Goal: Transaction & Acquisition: Purchase product/service

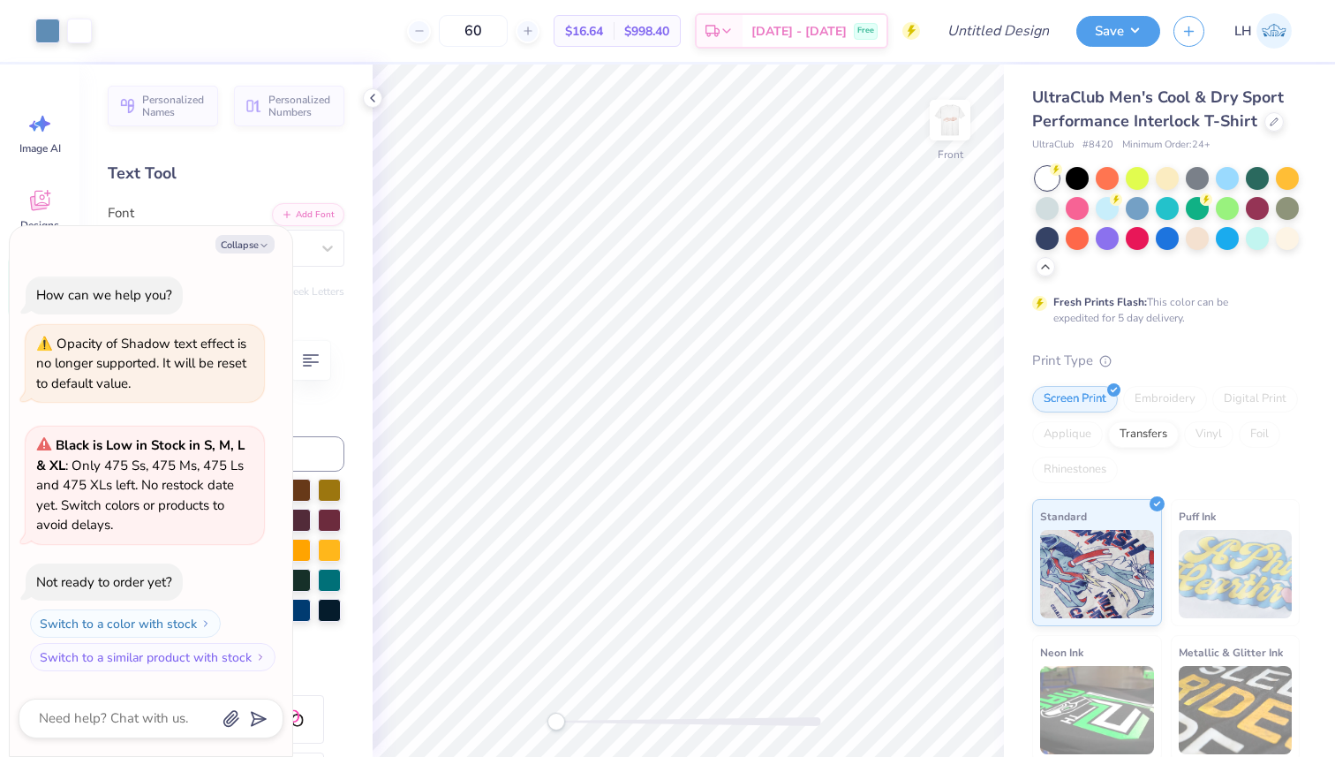
scroll to position [534, 0]
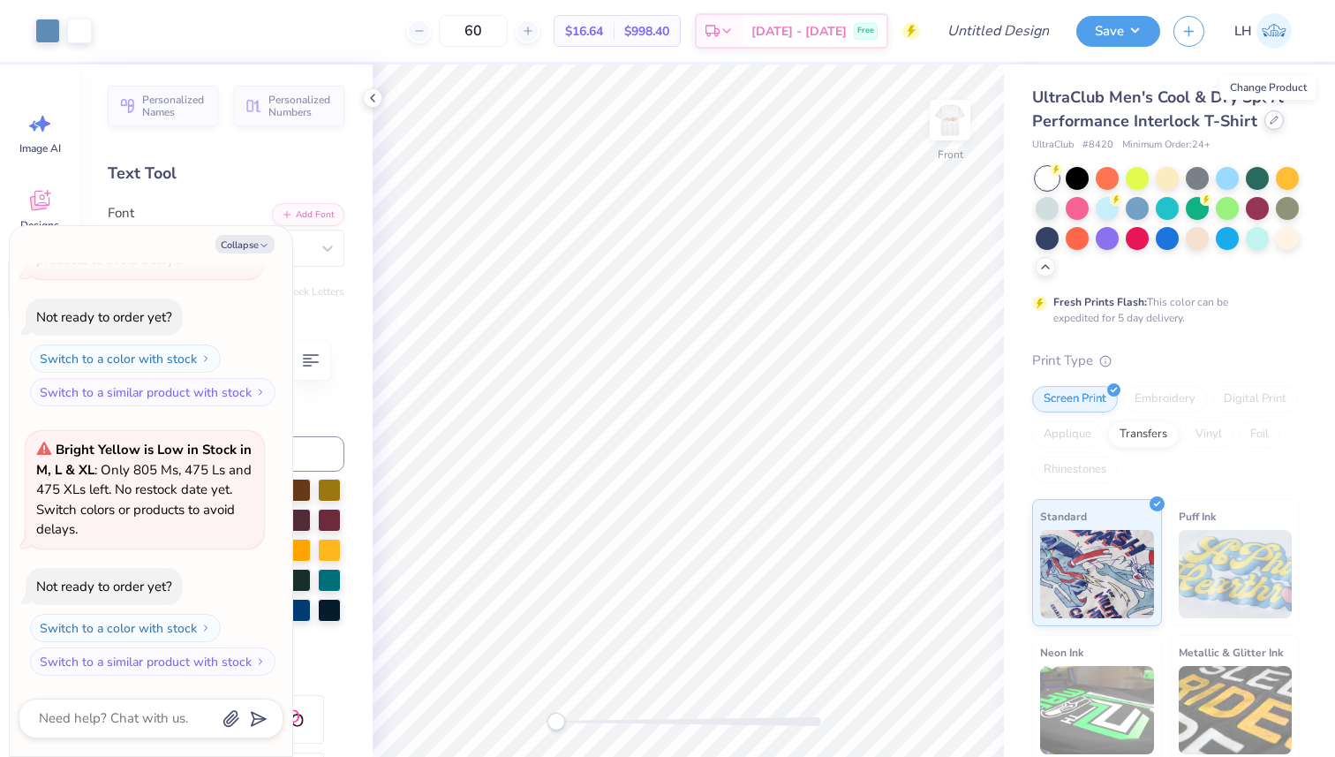
click at [1271, 117] on icon at bounding box center [1274, 120] width 9 height 9
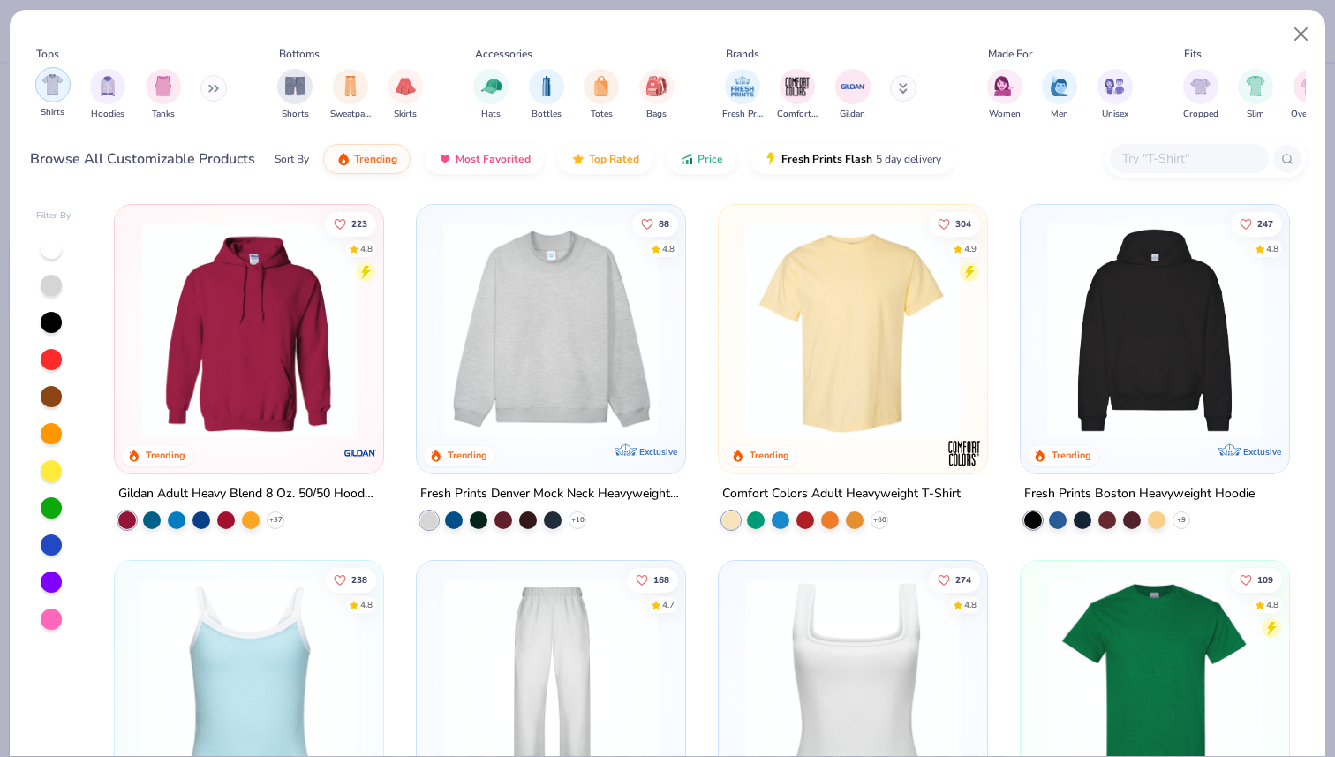
click at [53, 87] on img "filter for Shirts" at bounding box center [52, 84] width 20 height 20
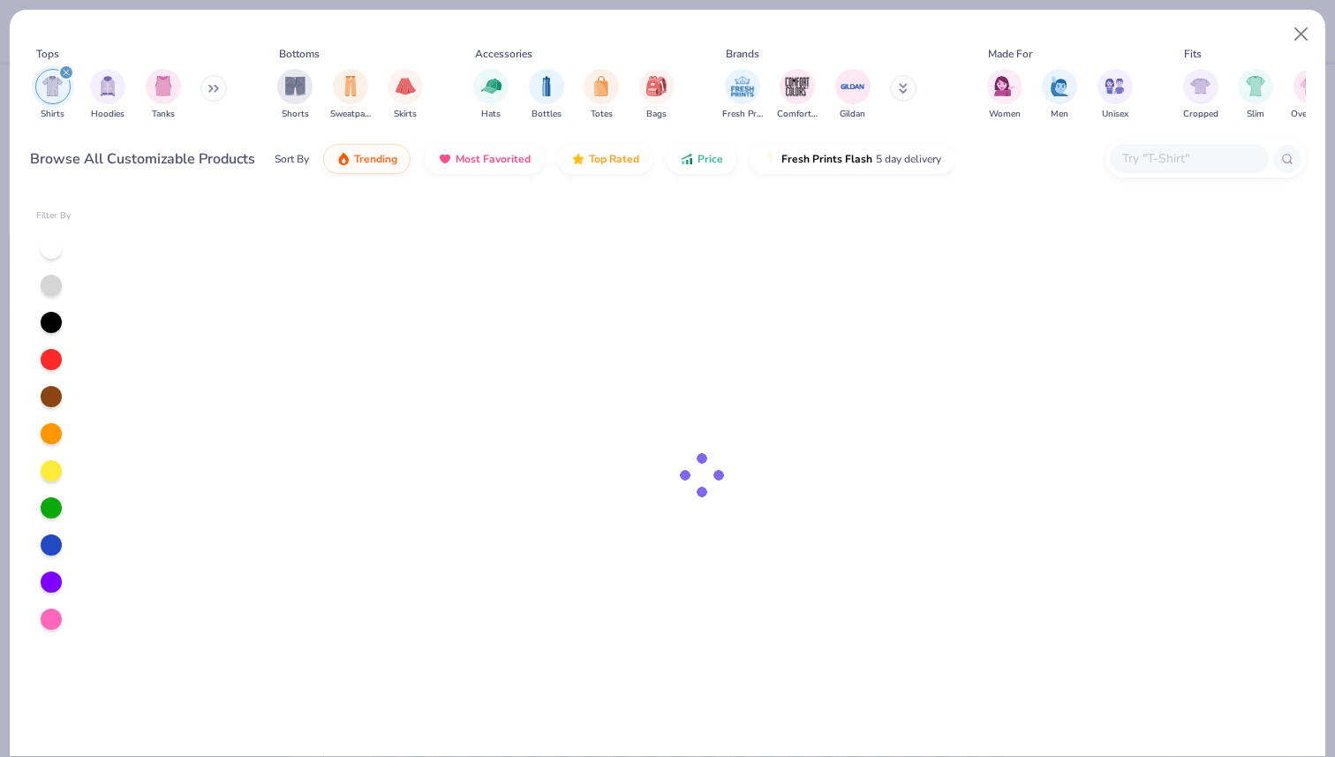
type textarea "x"
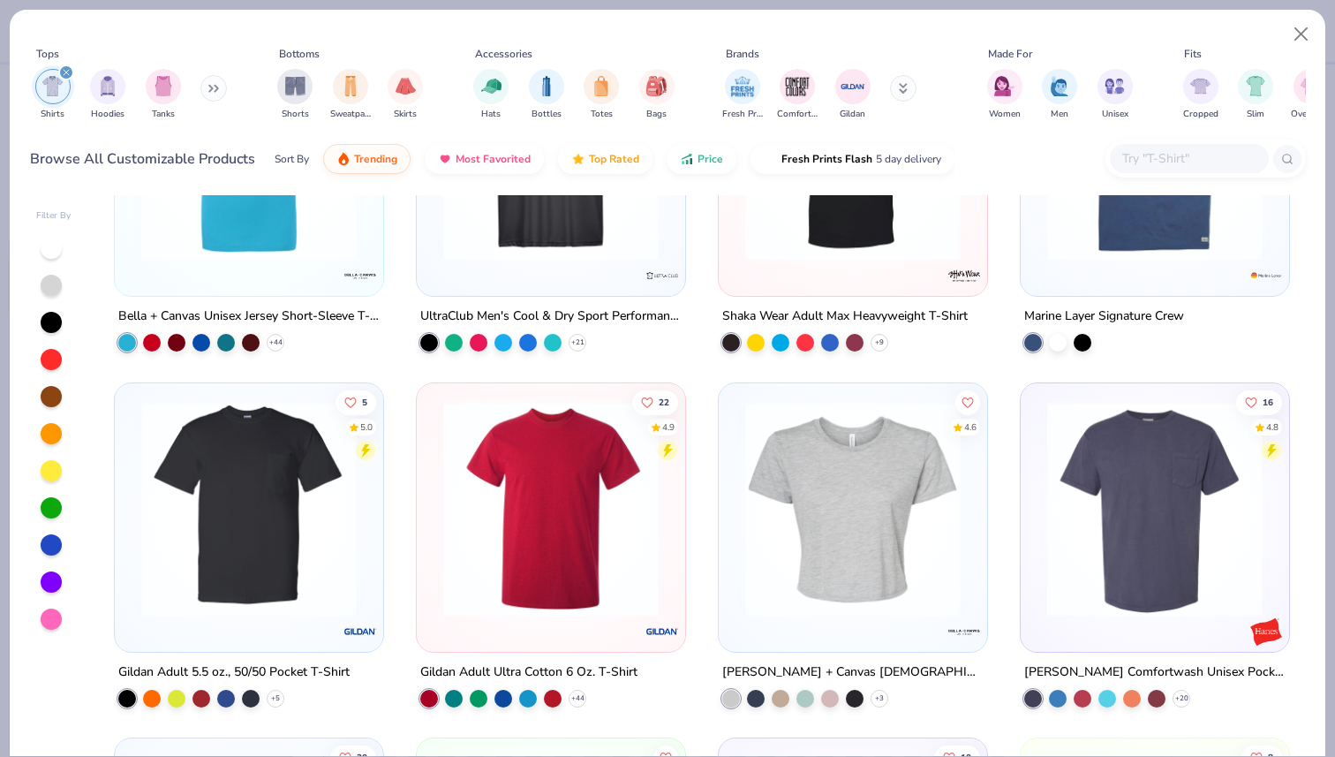
scroll to position [1964, 0]
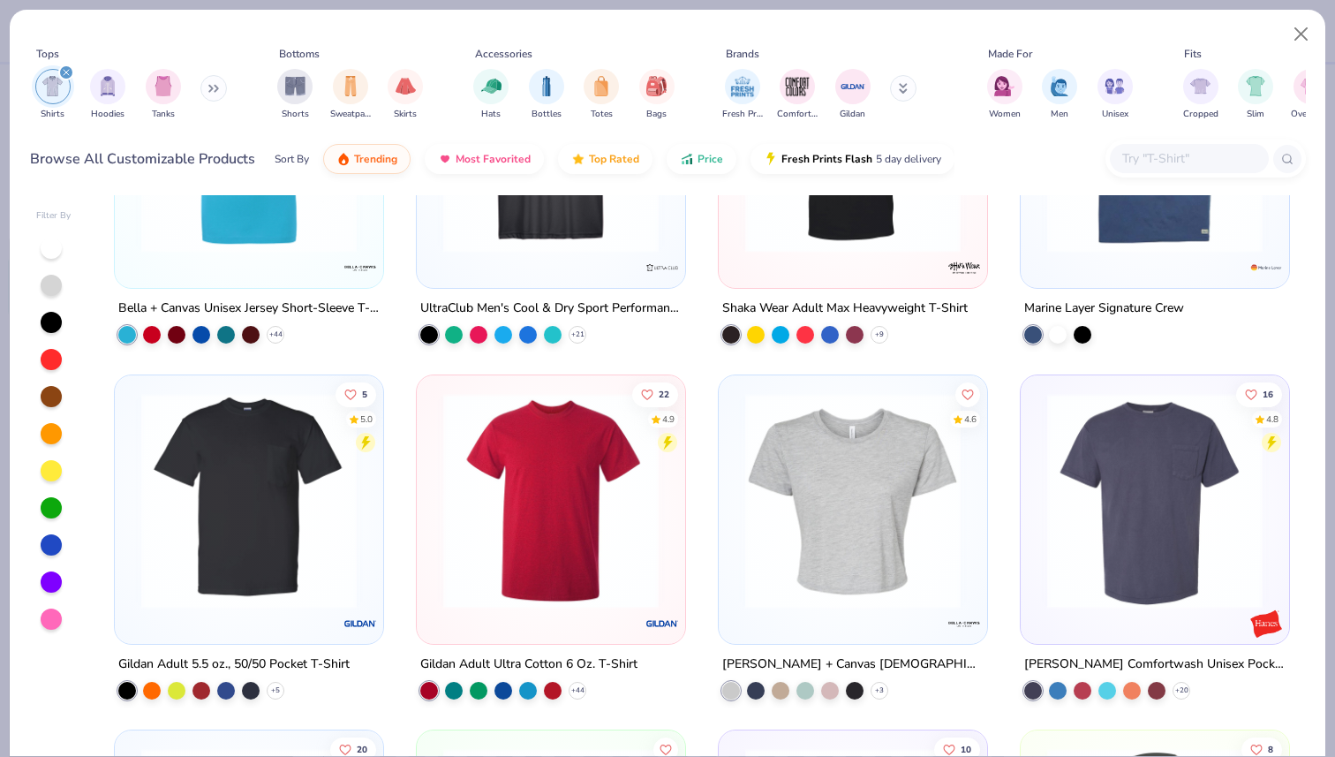
click at [1179, 152] on input "text" at bounding box center [1188, 158] width 136 height 20
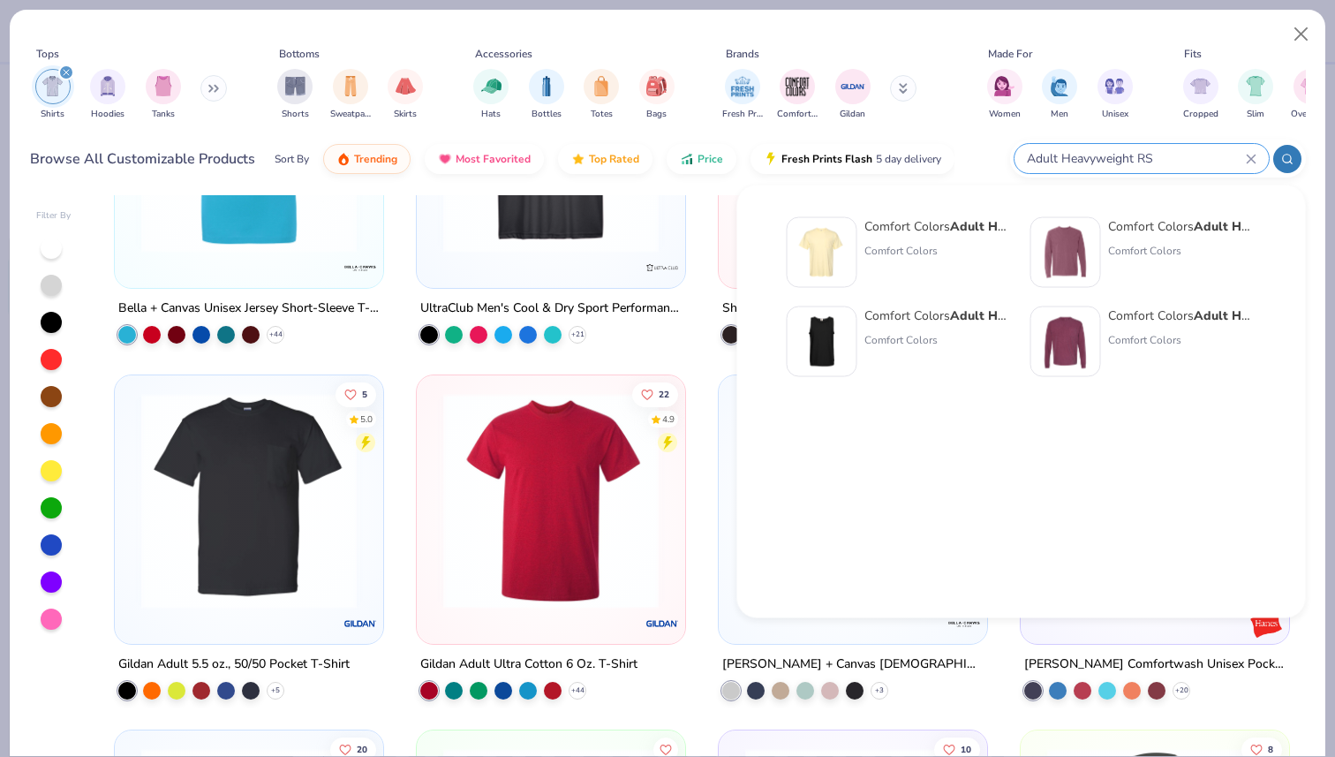
type input "Adult Heavyweight RS"
click at [955, 221] on strong "Adult Heavyweight RS" at bounding box center [1019, 226] width 138 height 17
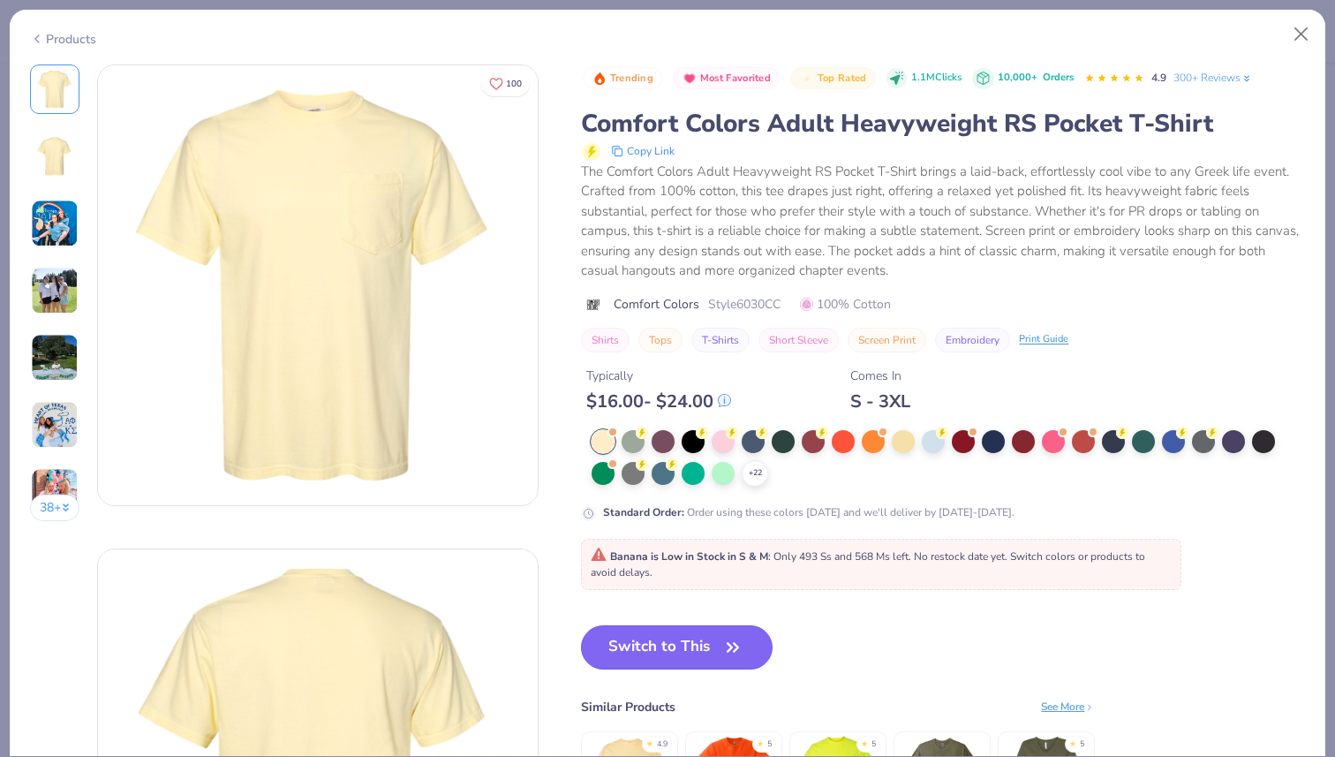
click at [725, 648] on icon "button" at bounding box center [732, 647] width 25 height 25
click at [697, 653] on button "Switch to This" at bounding box center [677, 647] width 192 height 44
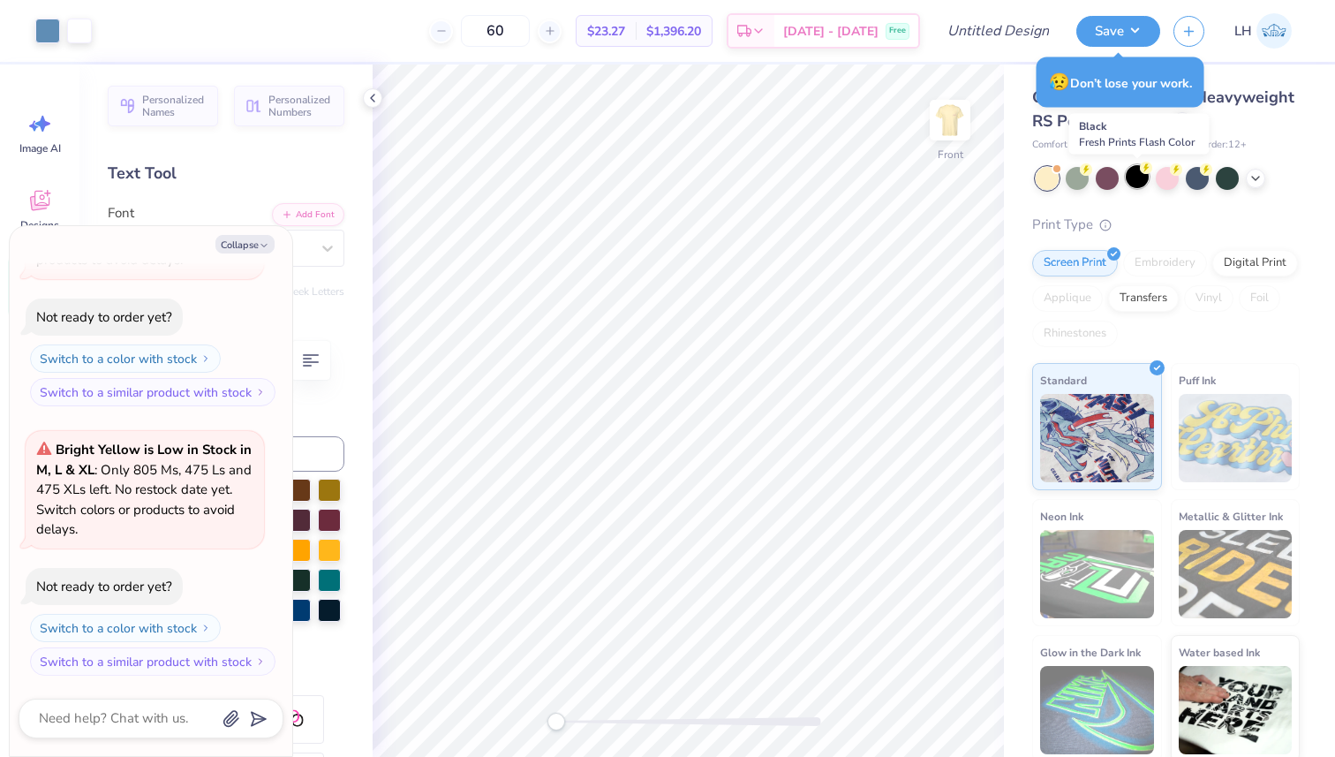
click at [1140, 177] on div at bounding box center [1137, 176] width 23 height 23
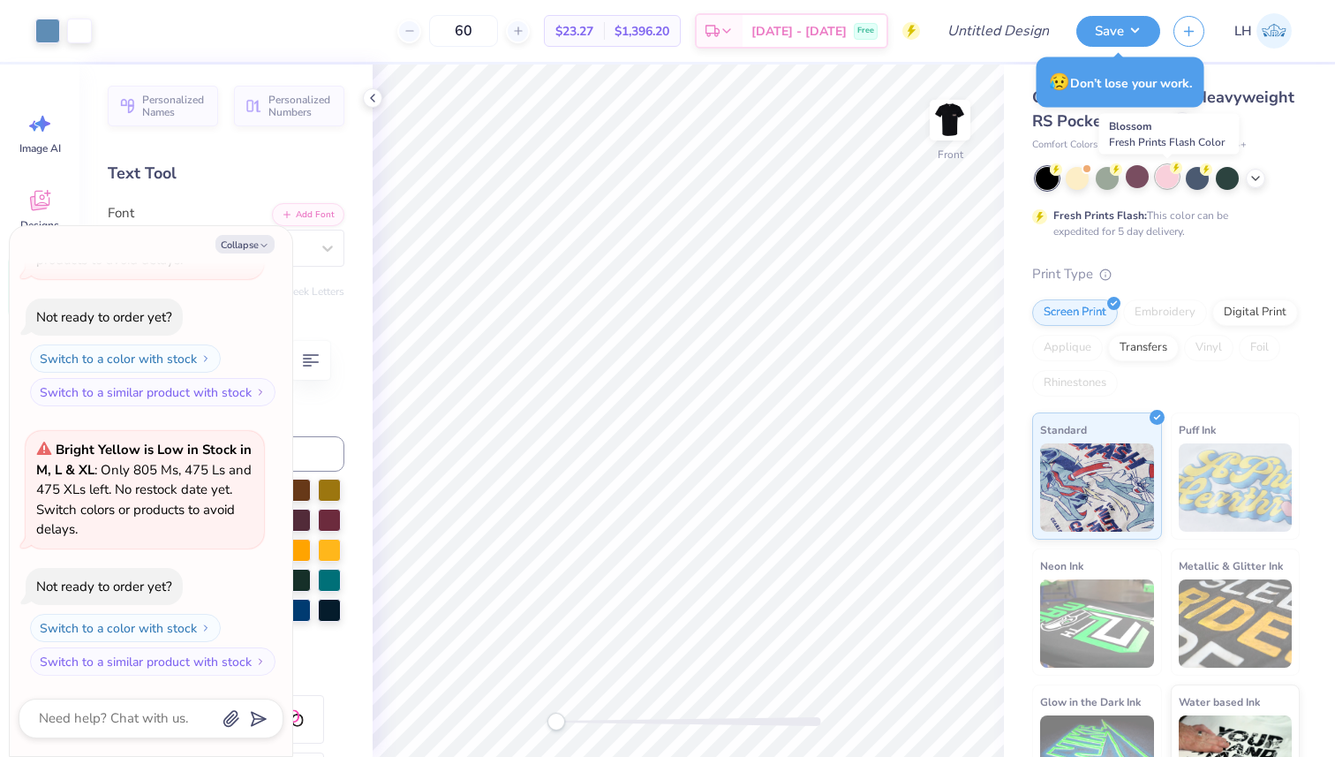
click at [1165, 178] on div at bounding box center [1167, 176] width 23 height 23
click at [1261, 180] on icon at bounding box center [1255, 177] width 14 height 14
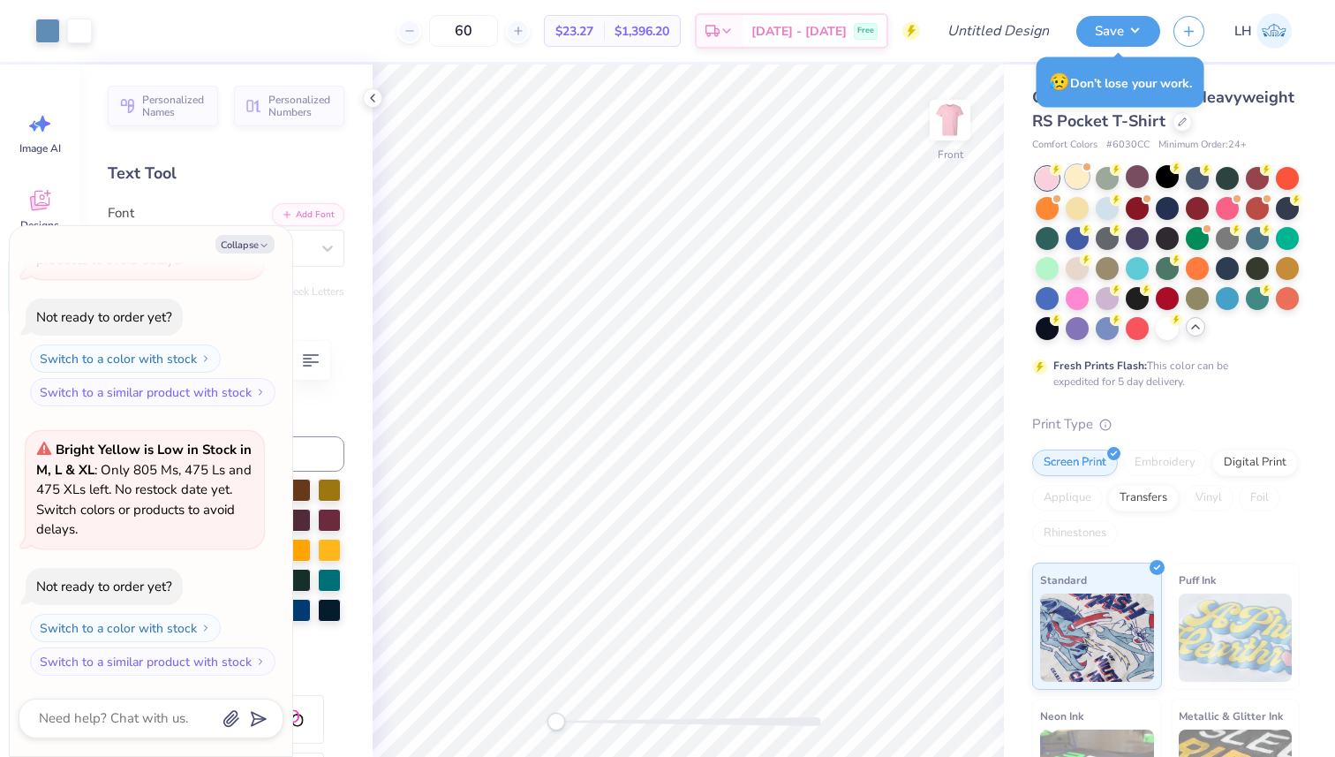
click at [1089, 179] on div at bounding box center [1077, 176] width 23 height 23
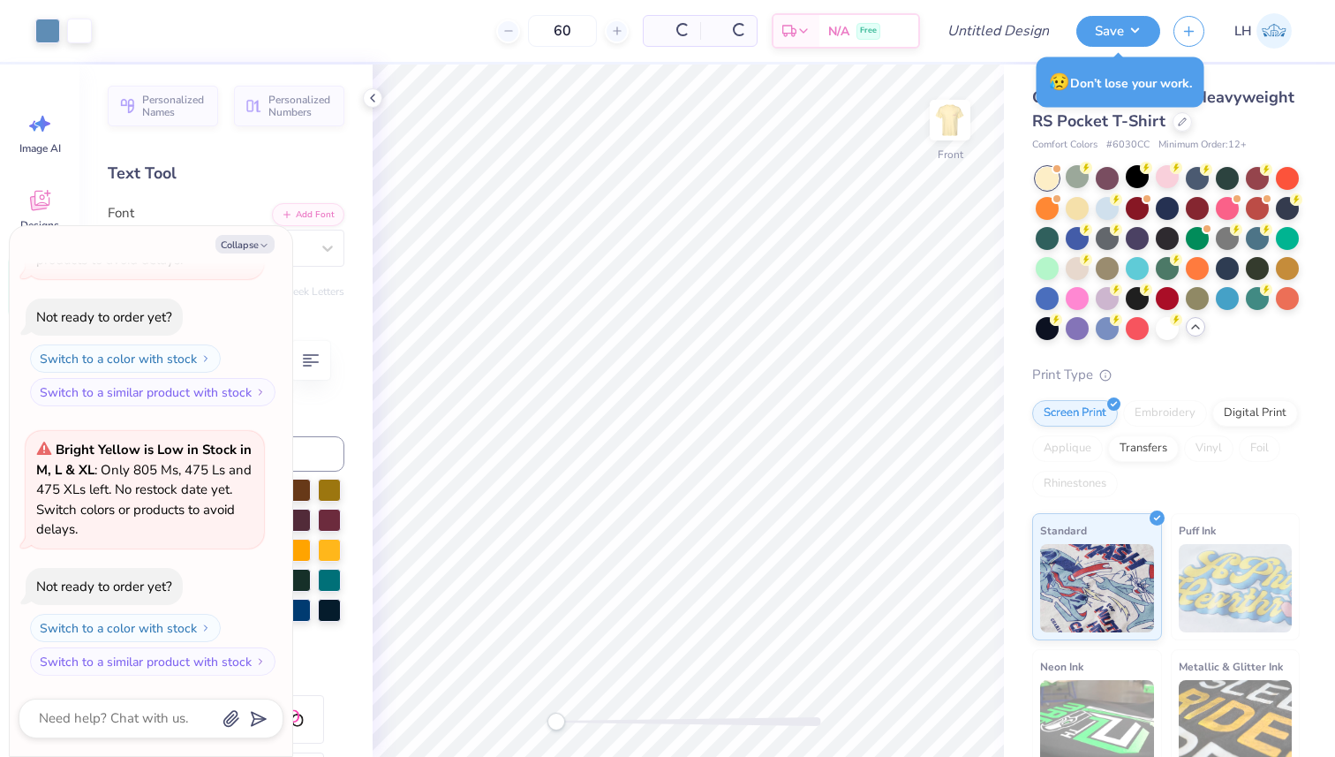
scroll to position [783, 0]
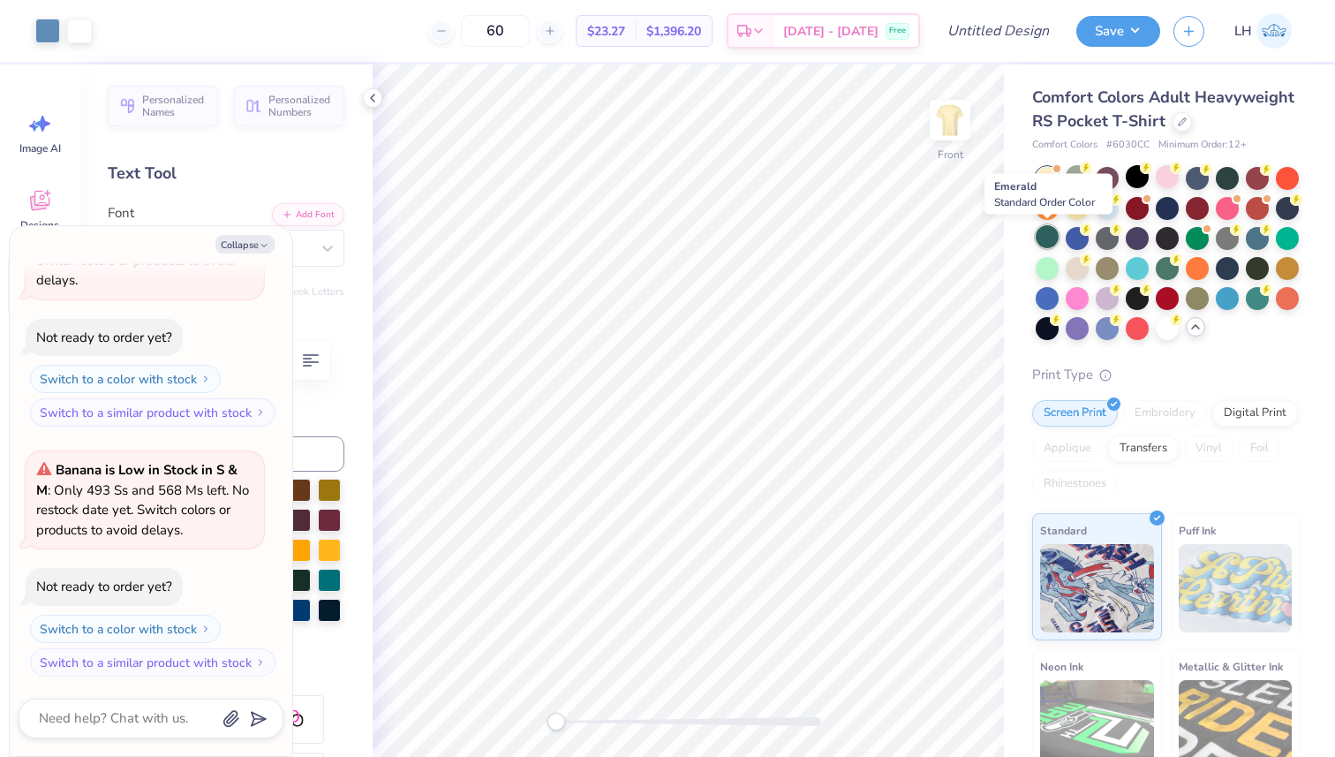
click at [1049, 236] on div at bounding box center [1047, 236] width 23 height 23
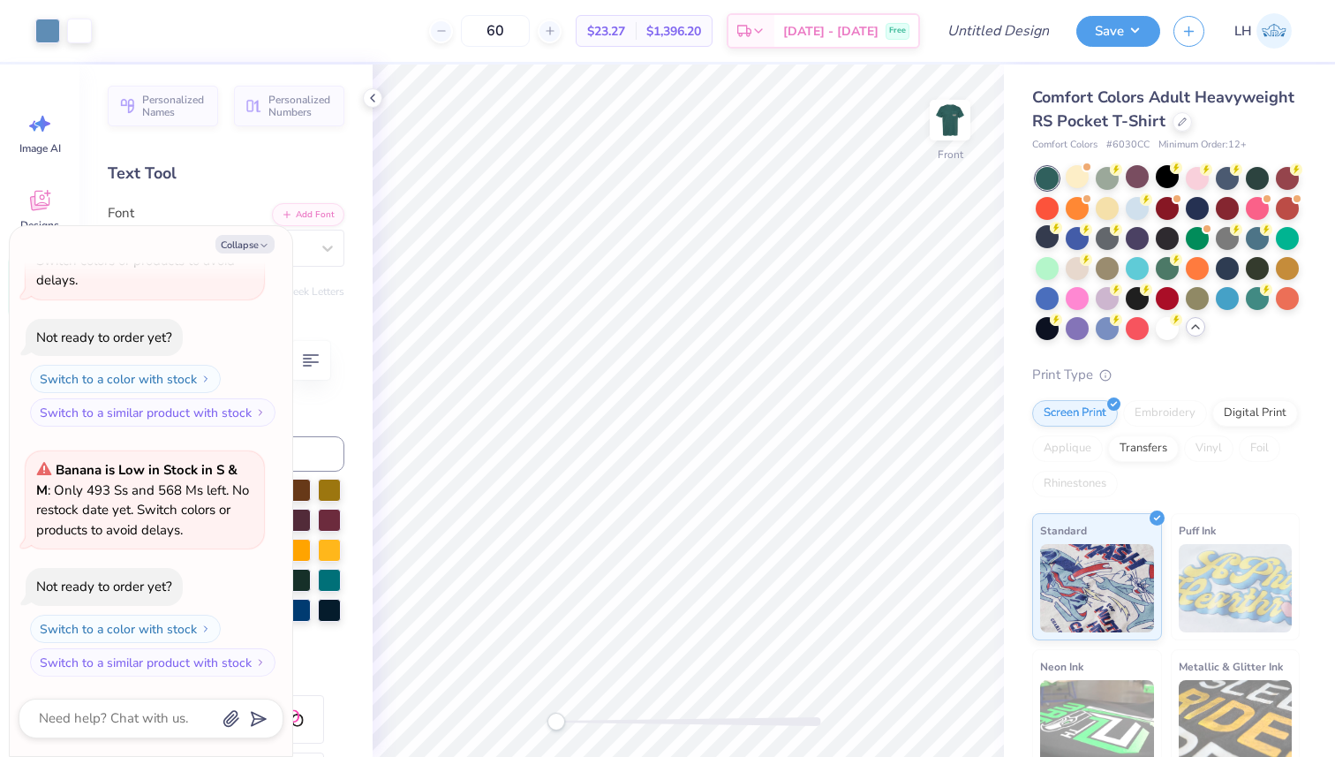
type textarea "x"
